Goal: Task Accomplishment & Management: Use online tool/utility

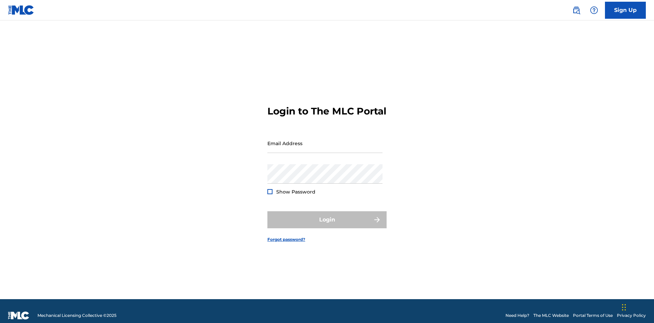
scroll to position [9, 0]
click at [325, 140] on input "Email Address" at bounding box center [324, 142] width 115 height 19
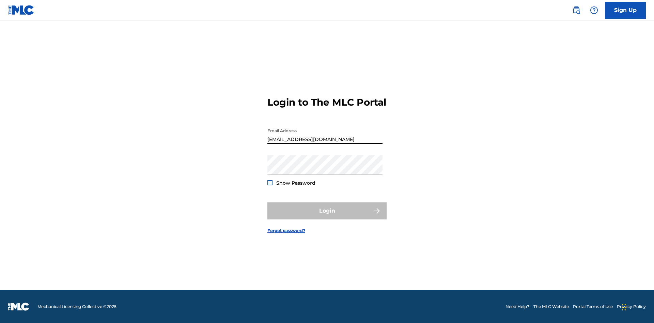
type input "[EMAIL_ADDRESS][DOMAIN_NAME]"
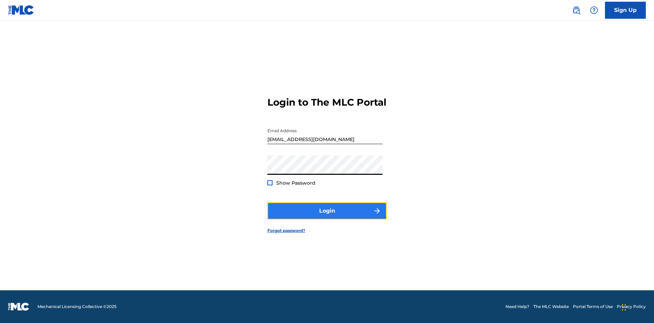
click at [327, 217] on button "Login" at bounding box center [326, 210] width 119 height 17
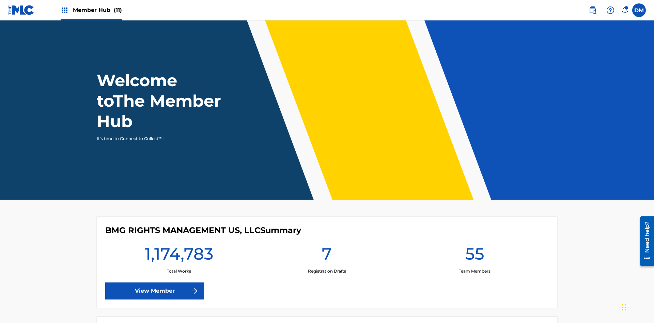
scroll to position [29, 0]
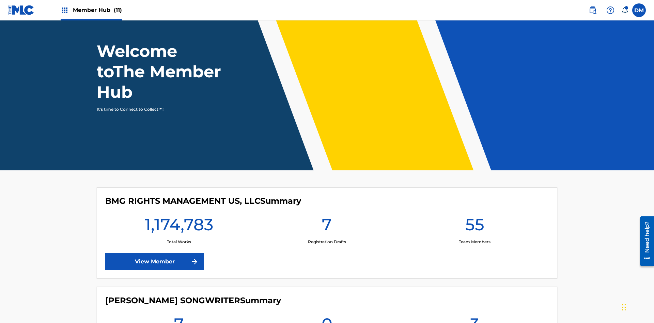
click at [91, 10] on span "Member Hub (11)" at bounding box center [97, 10] width 49 height 8
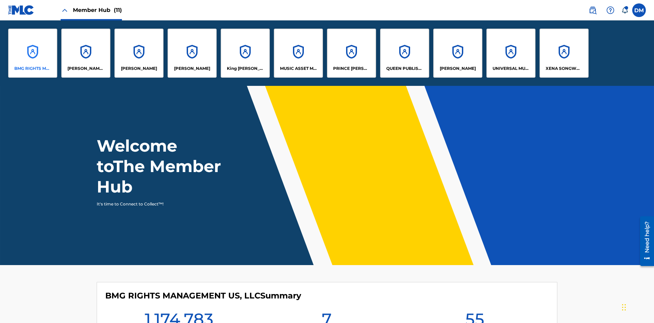
click at [33, 68] on p "BMG RIGHTS MANAGEMENT US, LLC" at bounding box center [32, 68] width 37 height 6
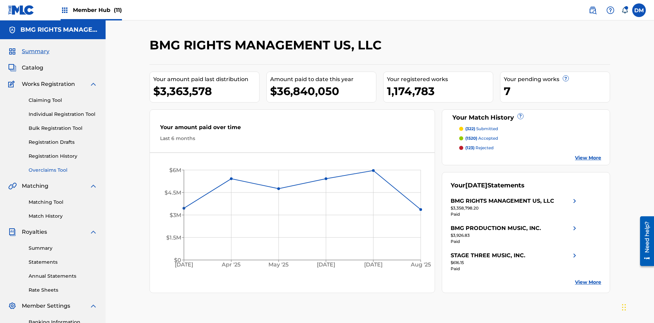
click at [63, 166] on link "Overclaims Tool" at bounding box center [63, 169] width 69 height 7
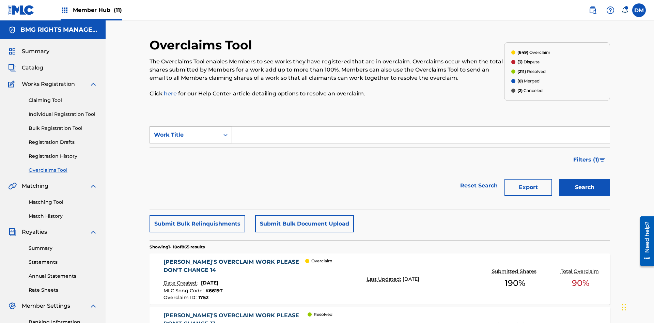
click at [185, 131] on div "Work Title" at bounding box center [184, 135] width 61 height 8
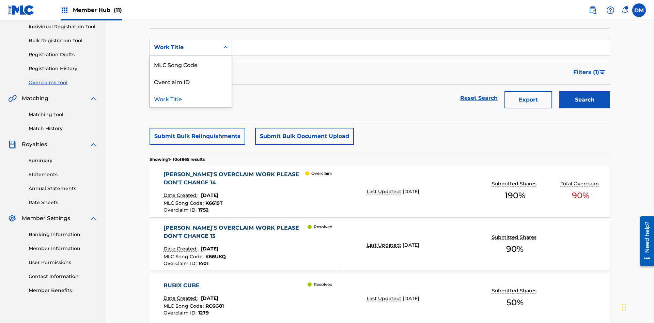
click at [191, 64] on div "MLC Song Code" at bounding box center [191, 64] width 82 height 17
click at [420, 49] on input "Search Form" at bounding box center [421, 47] width 378 height 16
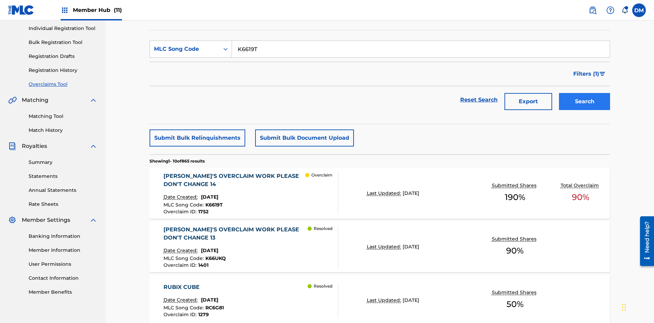
type input "K6619T"
click at [584, 93] on button "Search" at bounding box center [584, 101] width 51 height 17
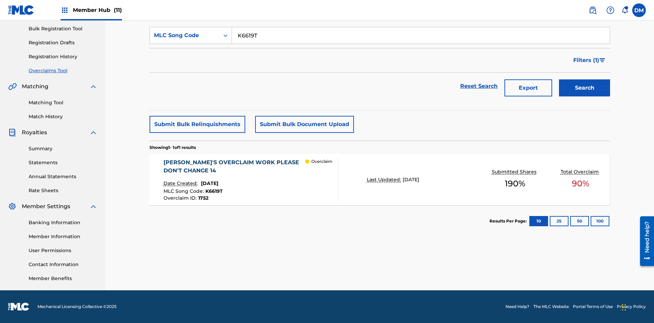
click at [203, 198] on span "1752" at bounding box center [203, 198] width 10 height 6
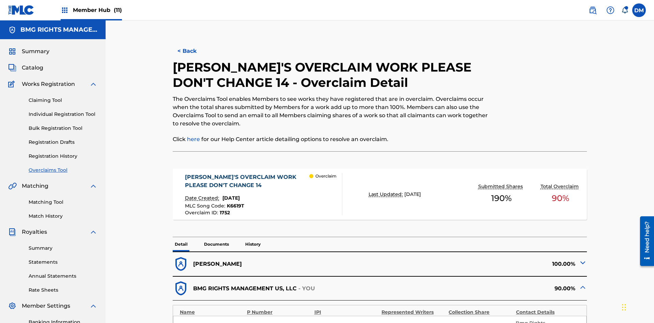
scroll to position [19, 0]
